Goal: Find specific page/section: Find specific page/section

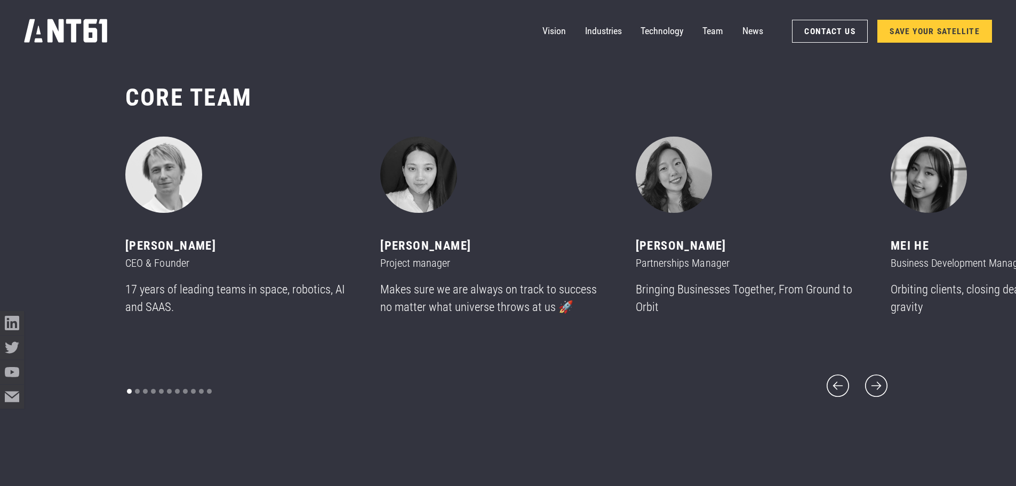
scroll to position [5814, 0]
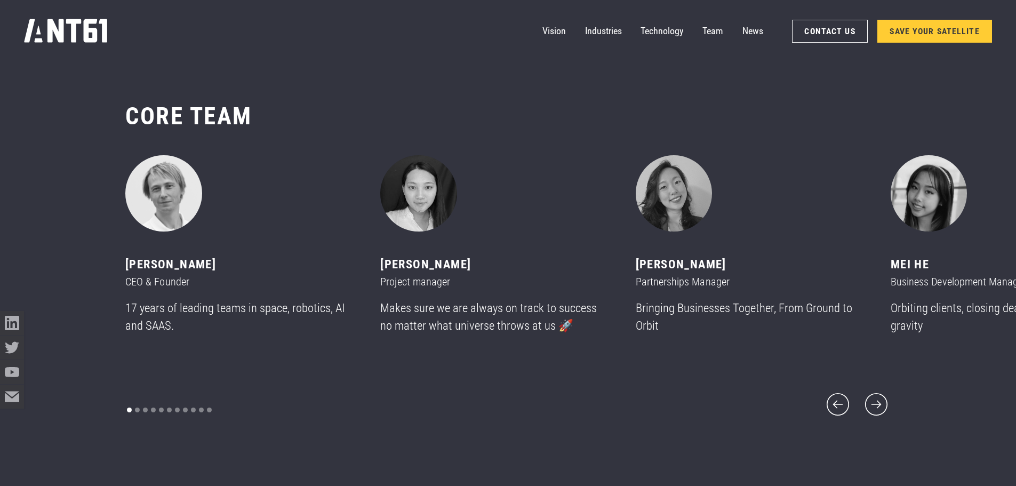
drag, startPoint x: 578, startPoint y: 229, endPoint x: 502, endPoint y: 237, distance: 76.2
click at [502, 232] on div "2 of 11" at bounding box center [493, 193] width 226 height 77
drag, startPoint x: 597, startPoint y: 211, endPoint x: 582, endPoint y: 195, distance: 21.5
click at [594, 207] on div "2 of 11" at bounding box center [493, 193] width 226 height 77
click at [875, 399] on icon "next slide" at bounding box center [876, 404] width 29 height 29
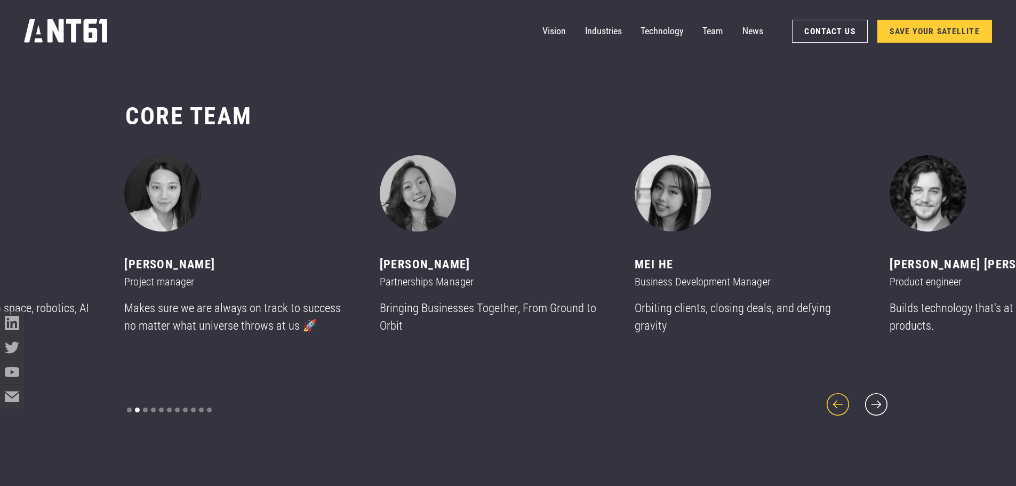
click at [840, 395] on icon "previous slide" at bounding box center [838, 404] width 29 height 29
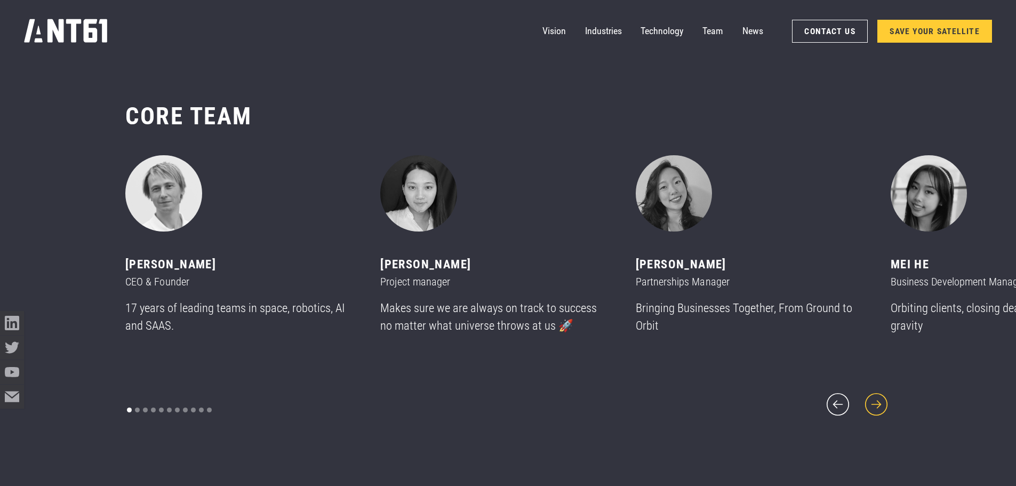
click at [874, 402] on icon "next slide" at bounding box center [876, 404] width 29 height 29
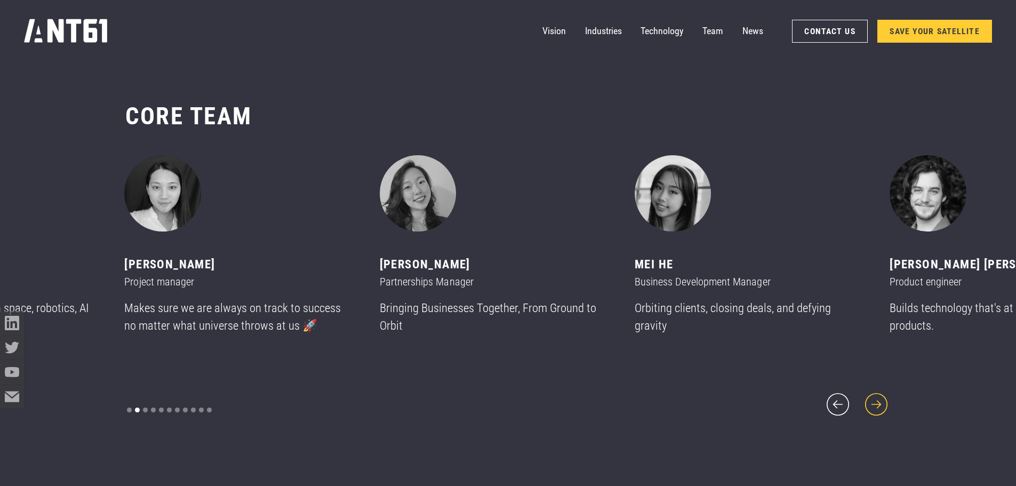
click at [874, 402] on icon "next slide" at bounding box center [876, 404] width 29 height 29
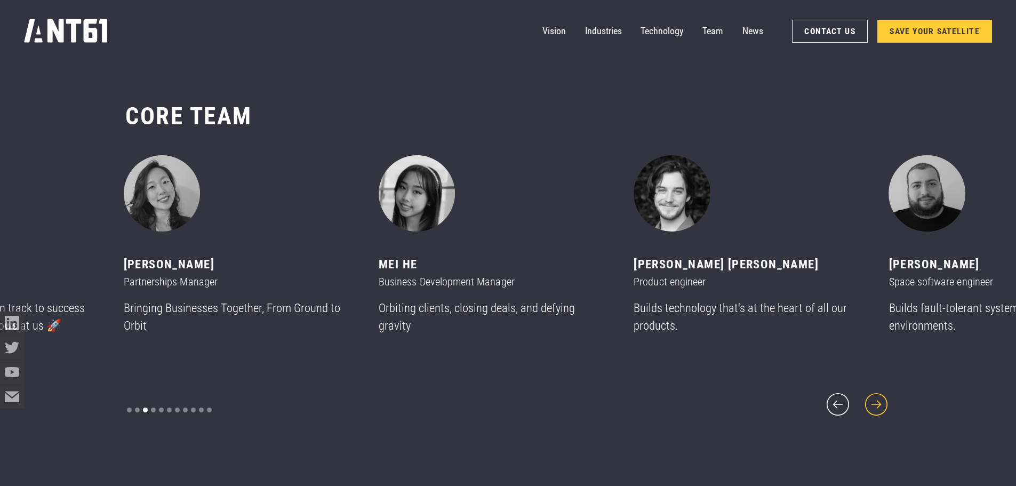
click at [874, 402] on icon "next slide" at bounding box center [876, 404] width 29 height 29
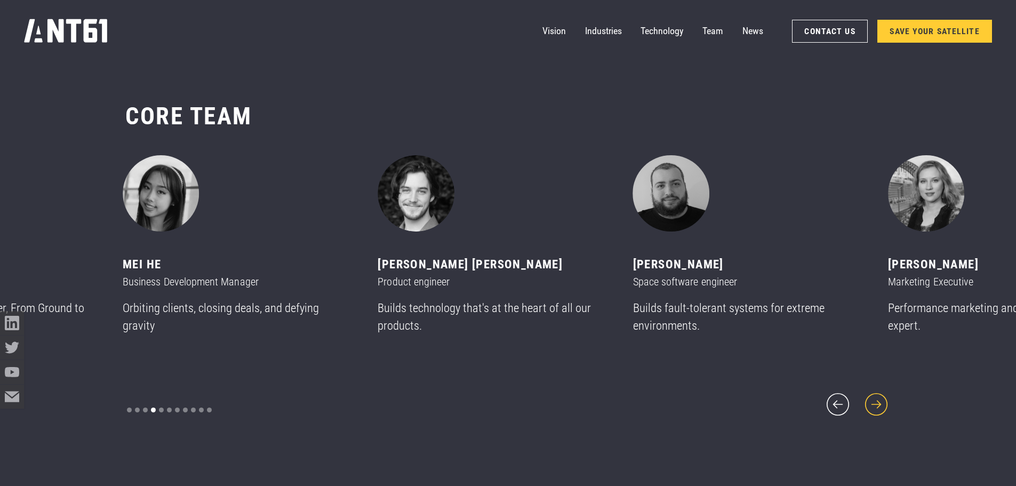
click at [874, 402] on icon "next slide" at bounding box center [876, 404] width 29 height 29
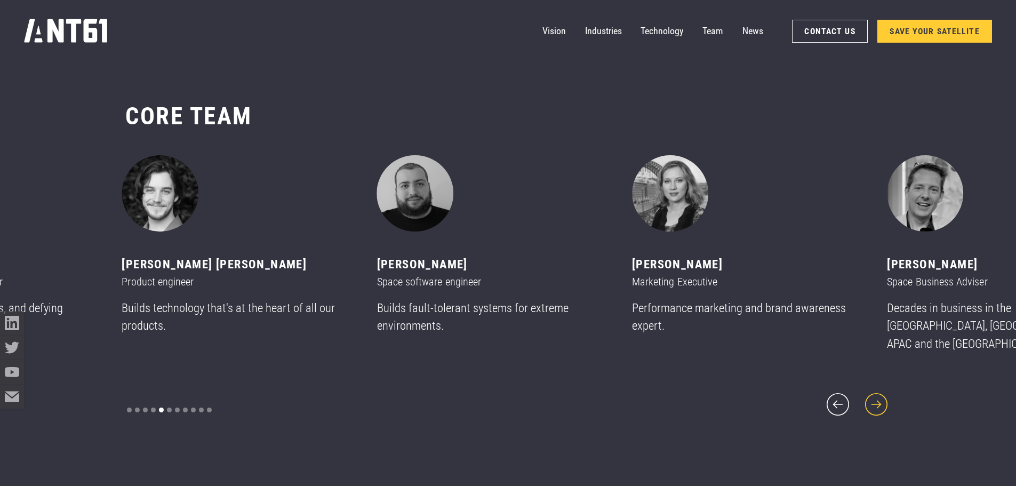
click at [874, 402] on icon "next slide" at bounding box center [876, 404] width 29 height 29
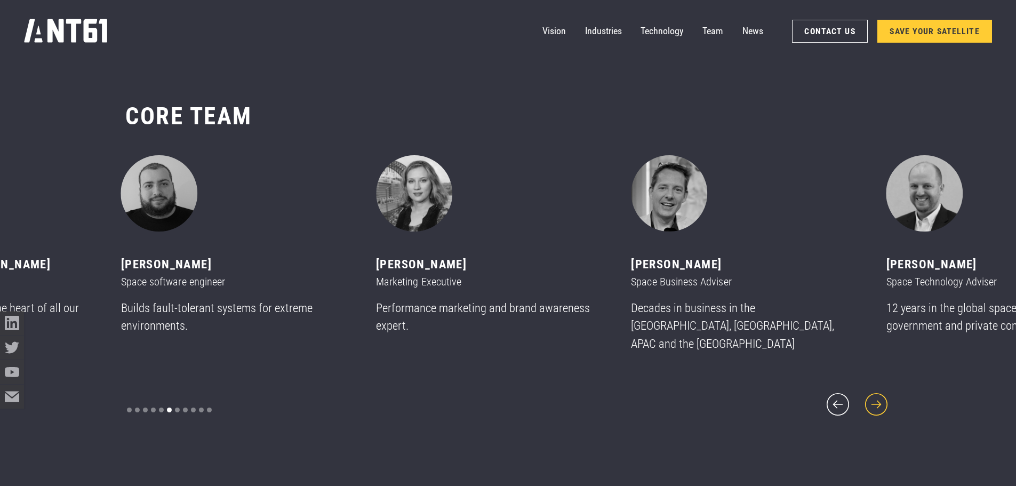
click at [874, 402] on icon "next slide" at bounding box center [876, 404] width 29 height 29
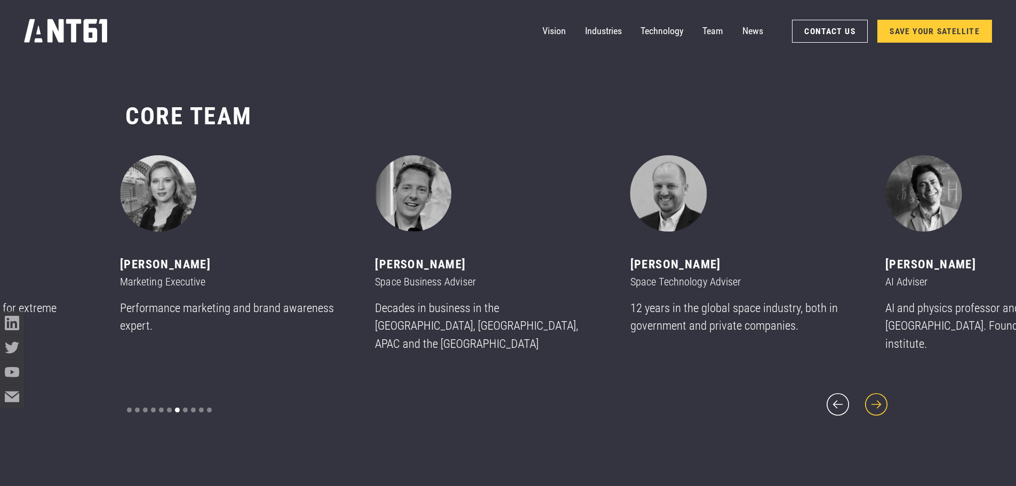
click at [874, 402] on icon "next slide" at bounding box center [876, 404] width 29 height 29
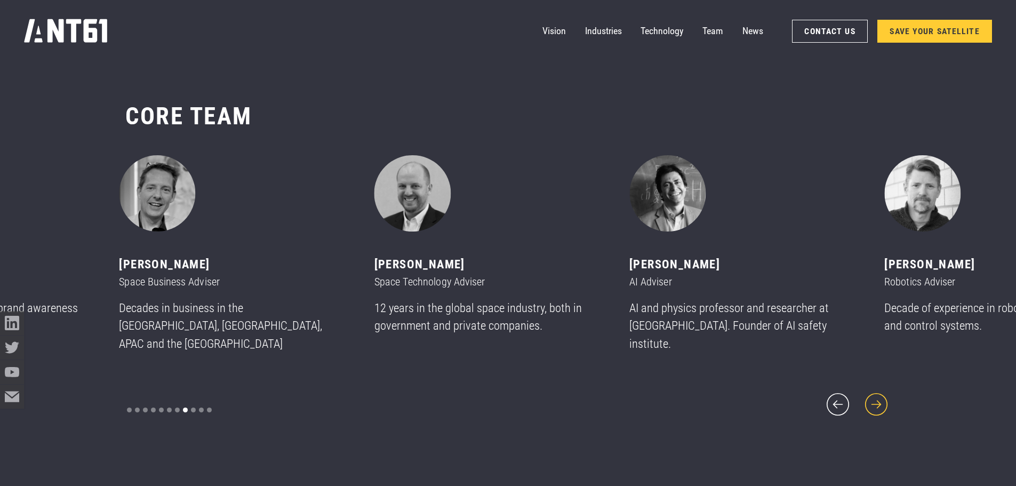
click at [874, 402] on icon "next slide" at bounding box center [876, 404] width 29 height 29
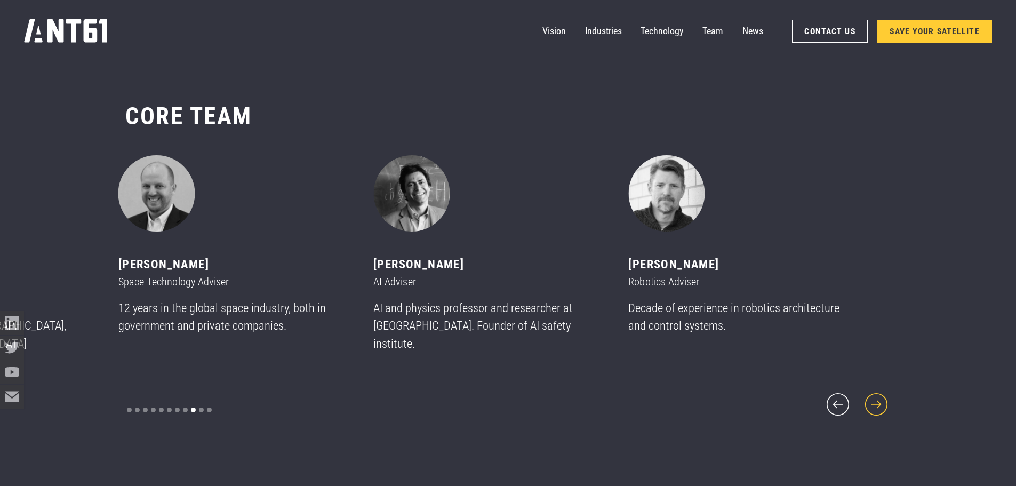
click at [874, 402] on icon "next slide" at bounding box center [876, 404] width 29 height 29
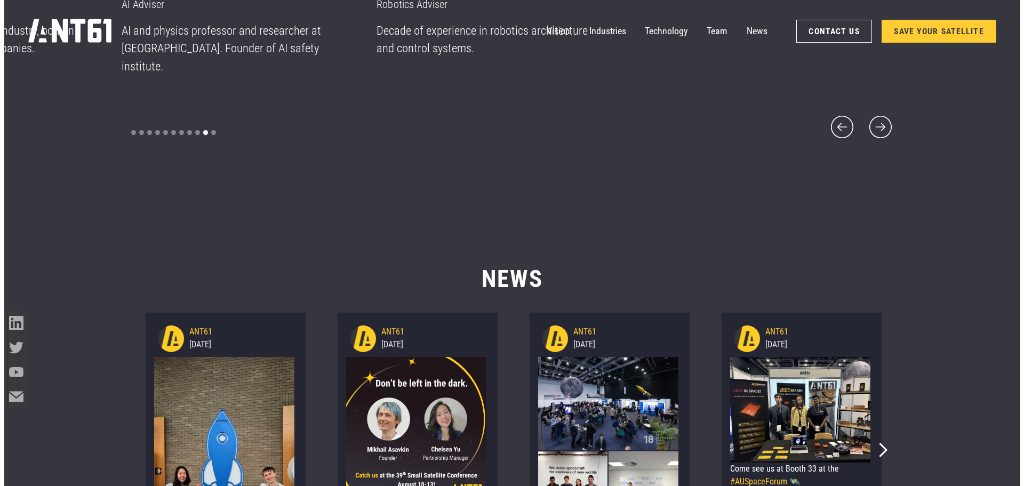
scroll to position [6347, 0]
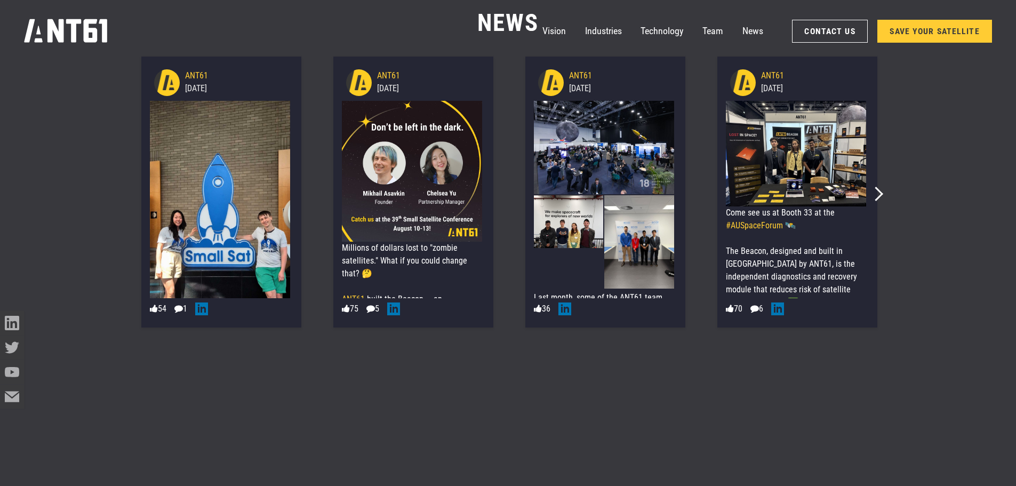
click at [221, 219] on img at bounding box center [220, 226] width 141 height 250
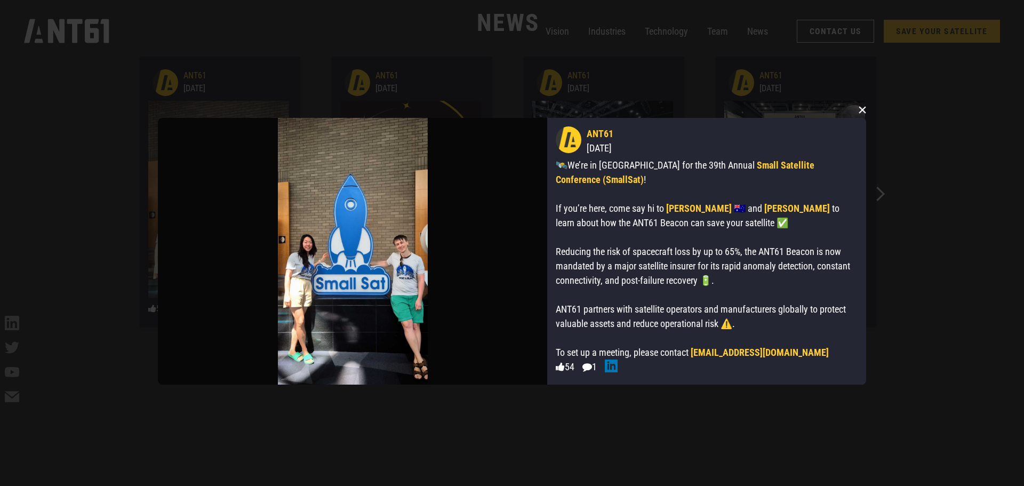
click at [858, 108] on button "×" at bounding box center [862, 110] width 16 height 16
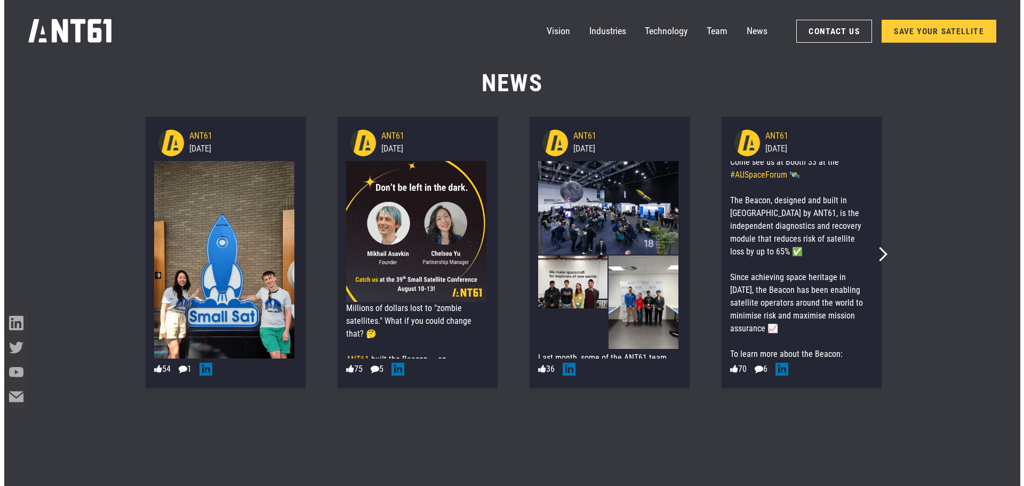
scroll to position [83, 0]
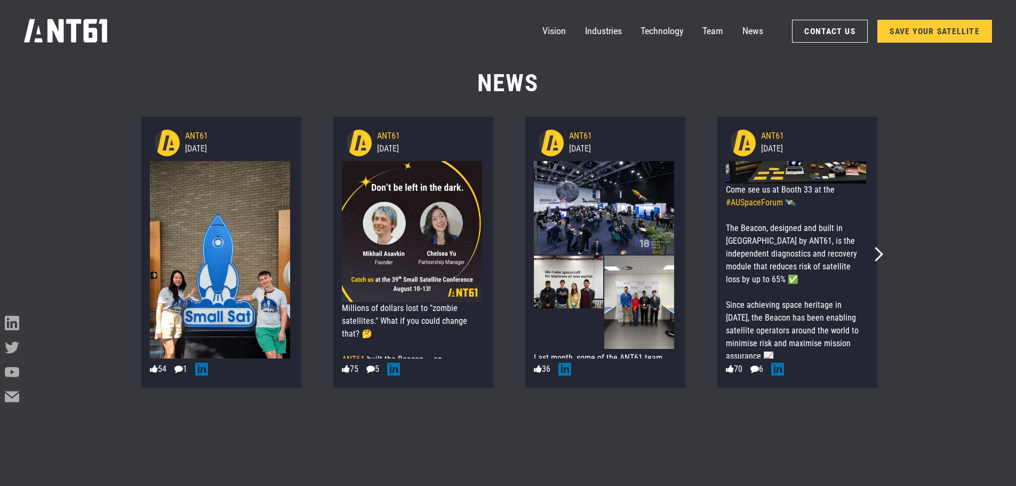
click at [564, 276] on img at bounding box center [569, 281] width 70 height 52
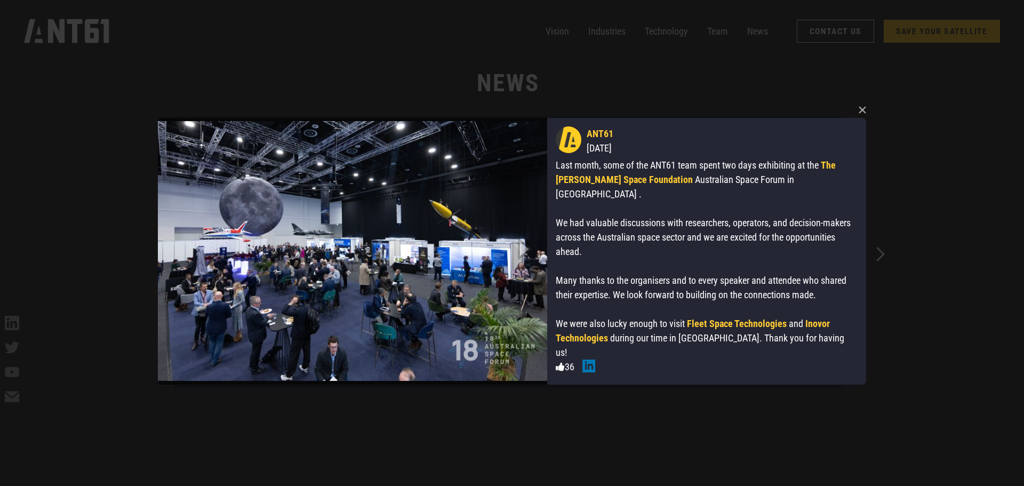
click at [878, 253] on div "× ANT61 [DATE] Last month, some of the ANT61 team spent two days exhibiting at …" at bounding box center [512, 243] width 1024 height 486
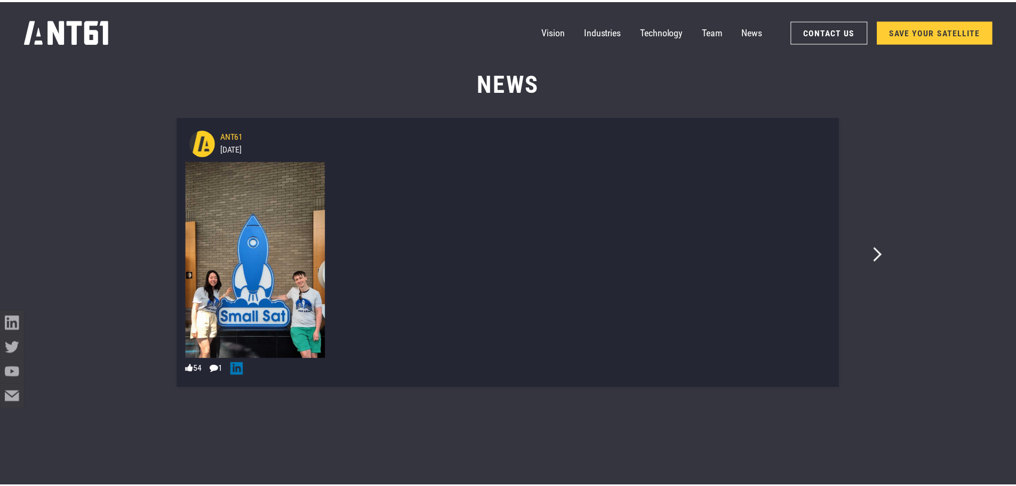
scroll to position [5967, 0]
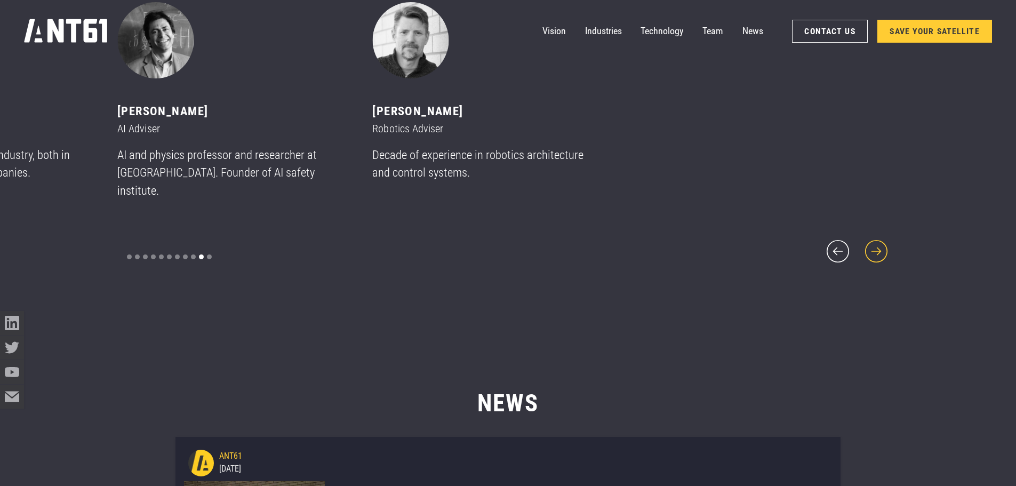
click at [878, 253] on icon "next slide" at bounding box center [876, 251] width 22 height 22
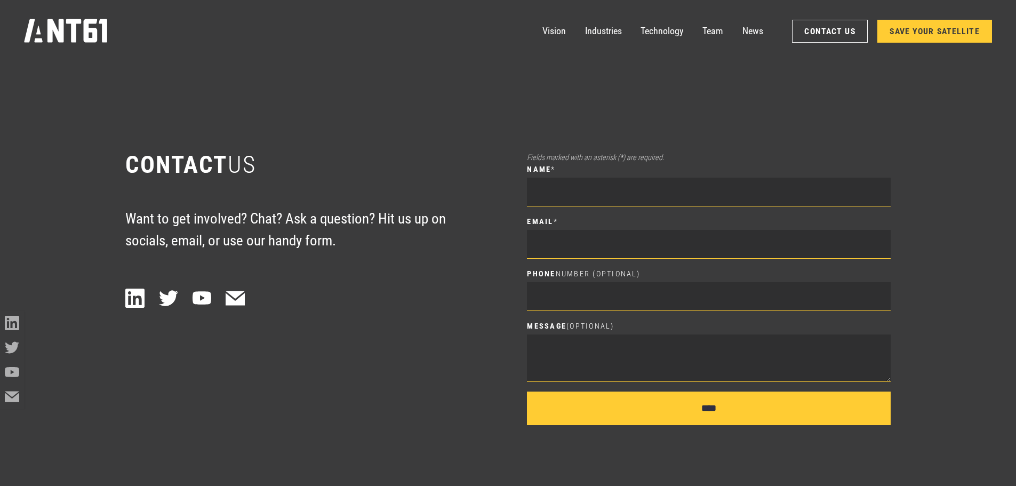
scroll to position [6795, 0]
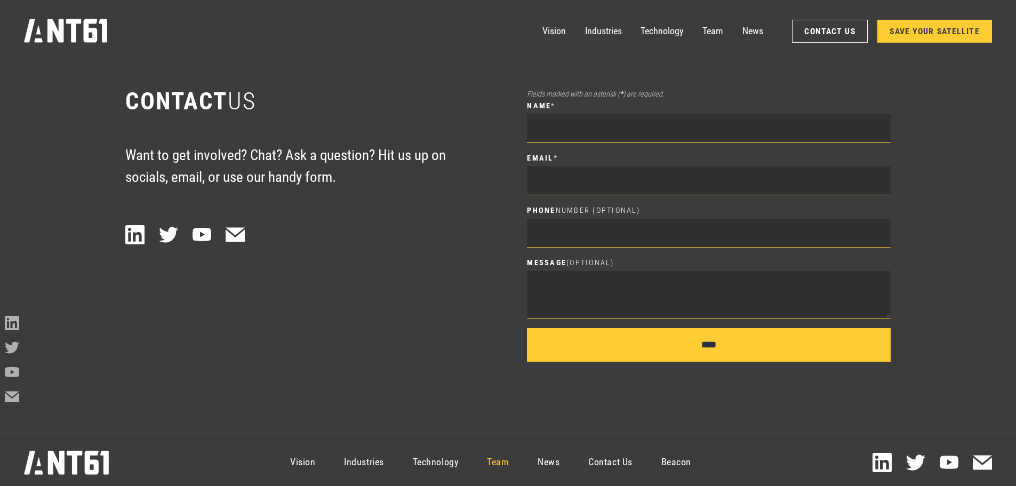
click at [508, 458] on link "Team" at bounding box center [498, 462] width 51 height 43
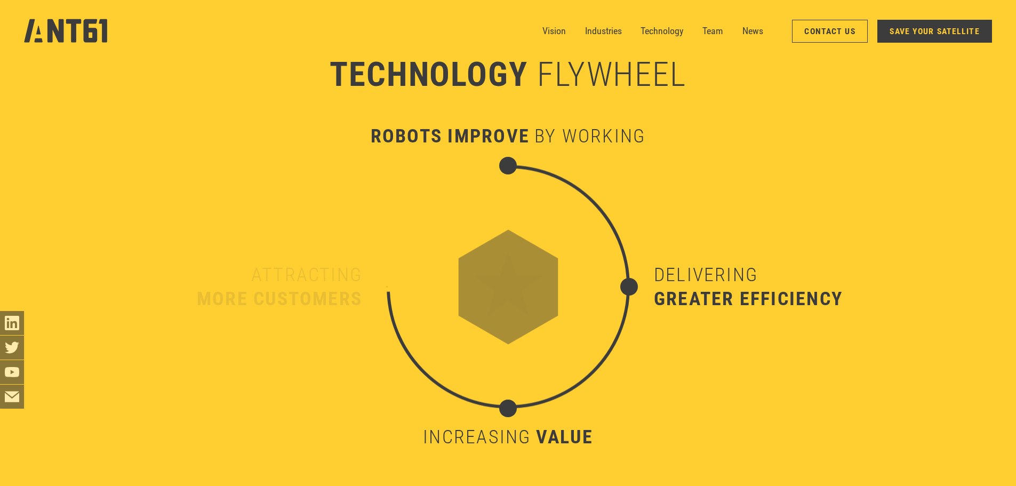
drag, startPoint x: 449, startPoint y: 351, endPoint x: 443, endPoint y: 209, distance: 142.5
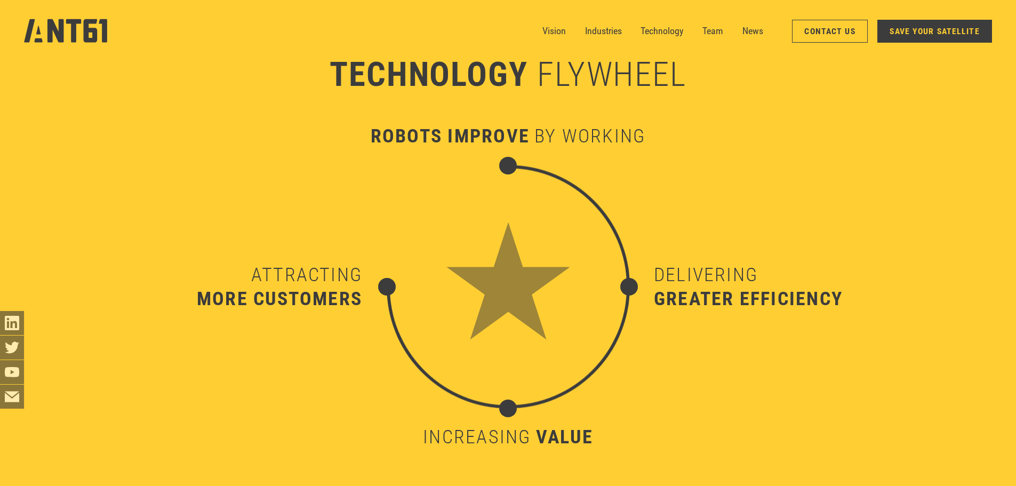
scroll to position [5075, 0]
click at [703, 41] on nav "Vision Industries Industries Technology Team News Contact Us SAVE YOUR SATELLITE" at bounding box center [767, 31] width 450 height 24
click at [710, 36] on link "Team" at bounding box center [712, 31] width 21 height 24
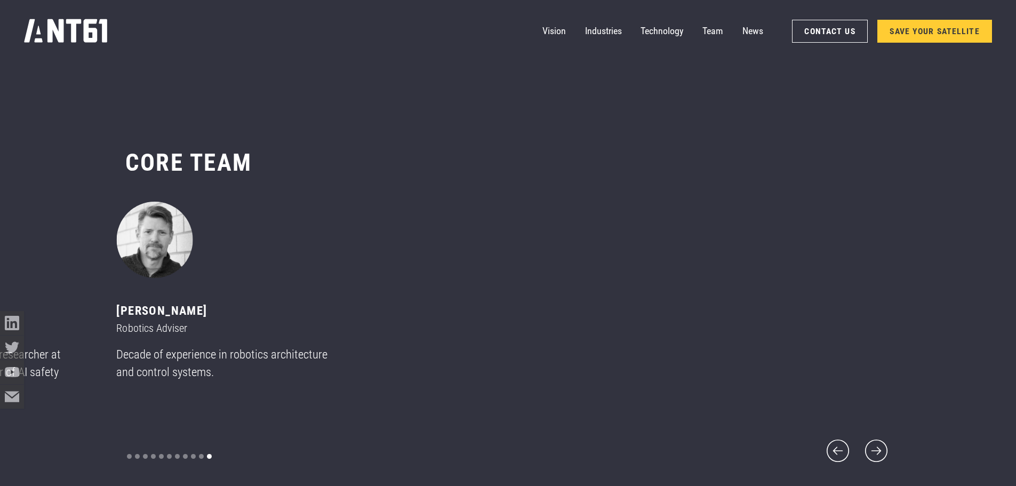
scroll to position [5768, 0]
